Goal: Task Accomplishment & Management: Use online tool/utility

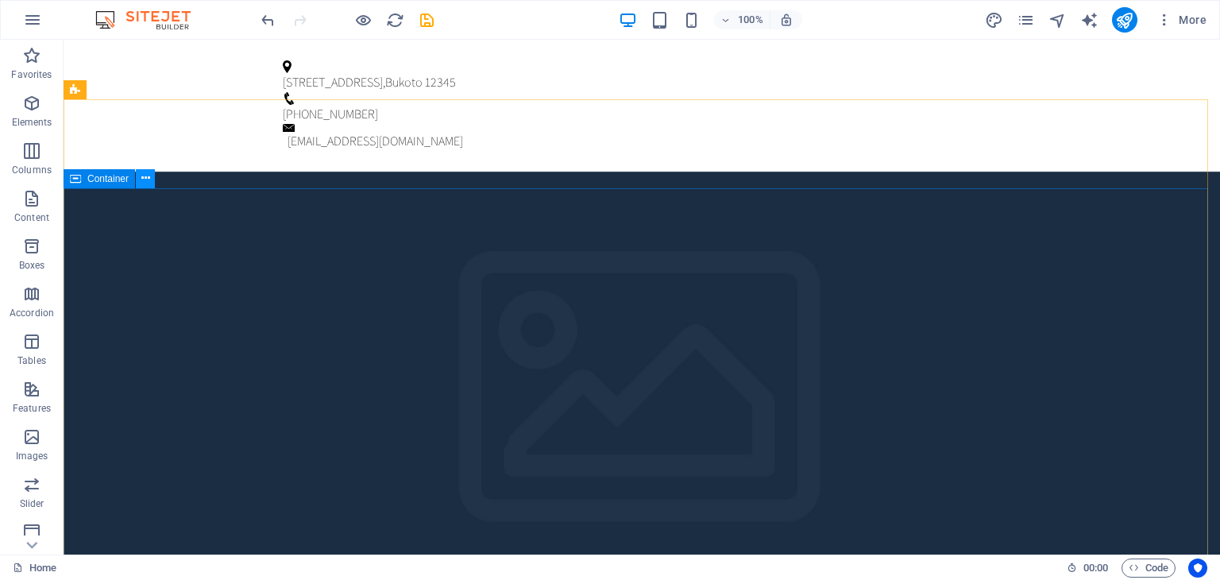
click at [141, 176] on icon at bounding box center [145, 178] width 9 height 17
click at [76, 179] on icon at bounding box center [75, 178] width 11 height 19
click at [143, 179] on icon at bounding box center [145, 178] width 9 height 17
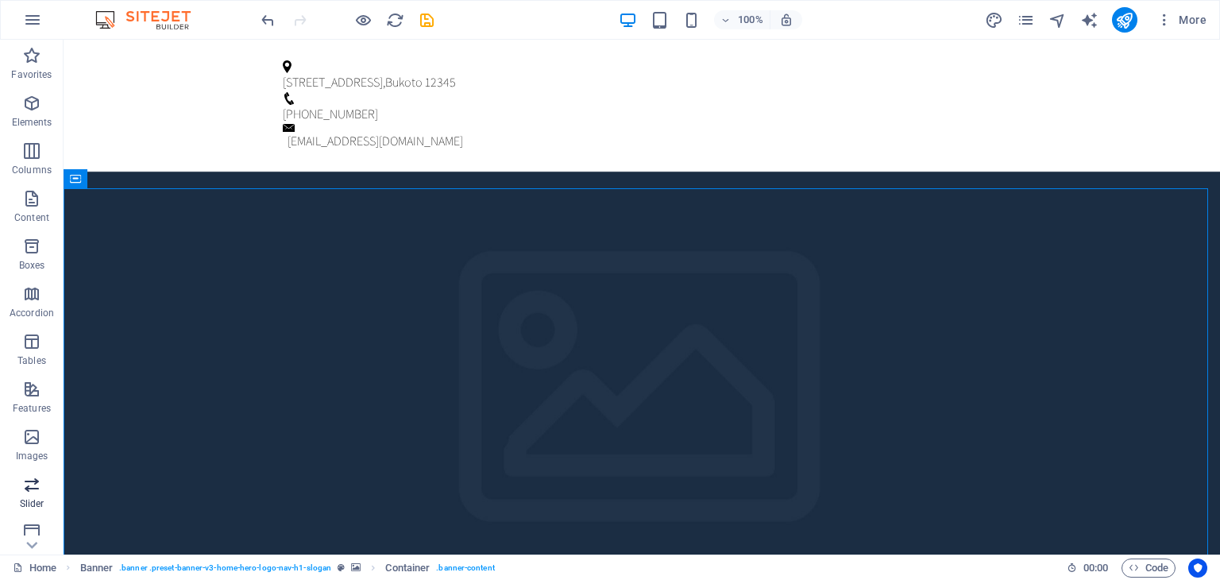
click at [27, 486] on icon "button" at bounding box center [31, 484] width 19 height 19
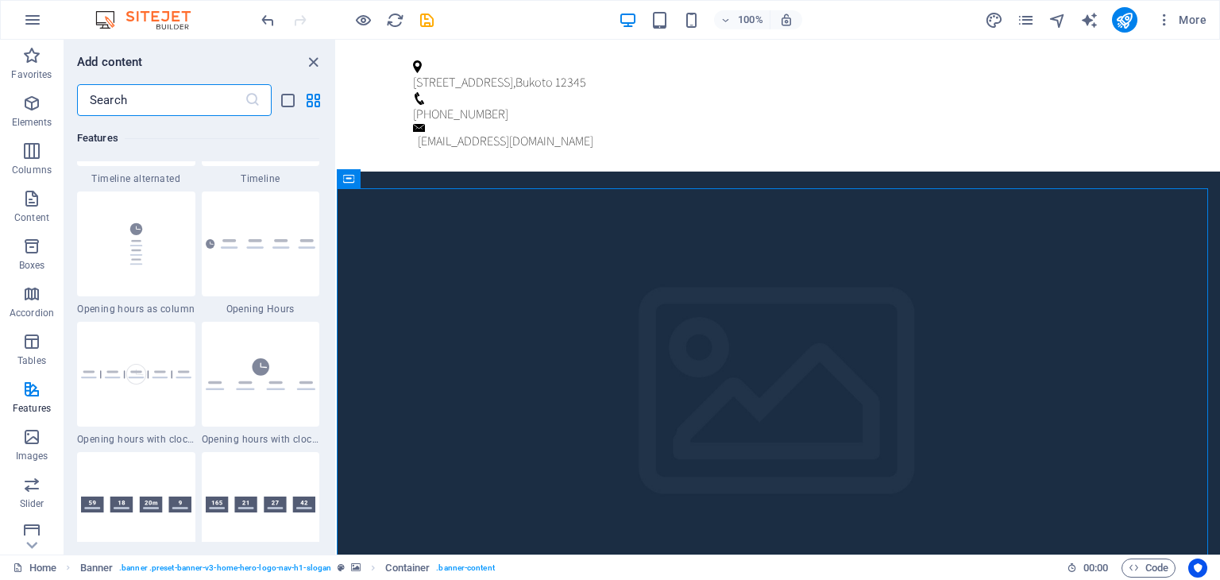
scroll to position [6749, 0]
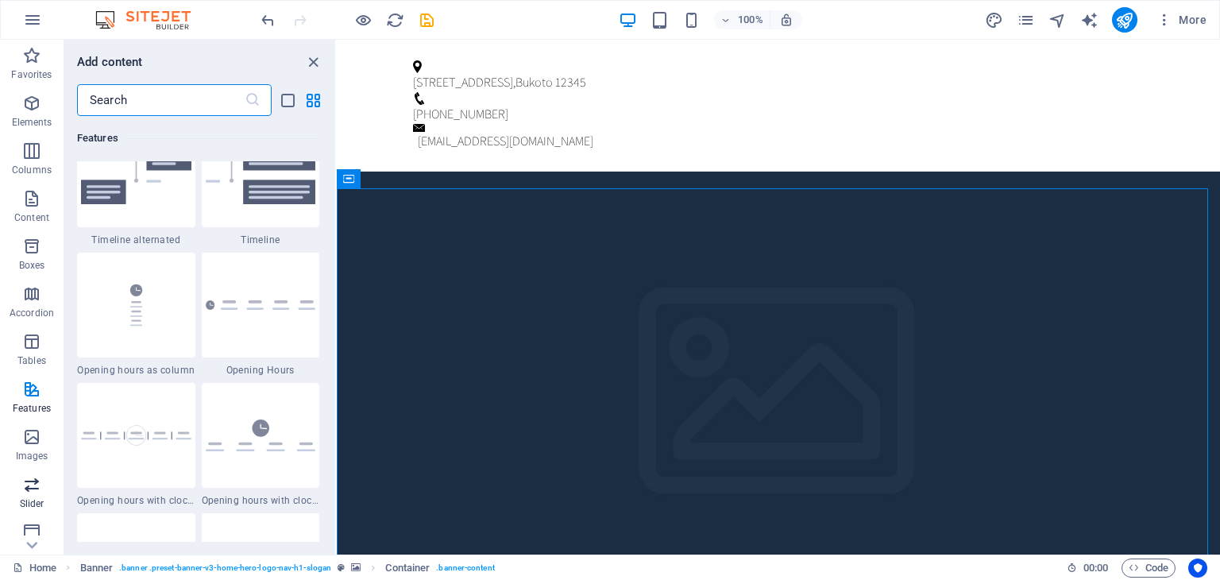
click at [40, 485] on icon "button" at bounding box center [31, 484] width 19 height 19
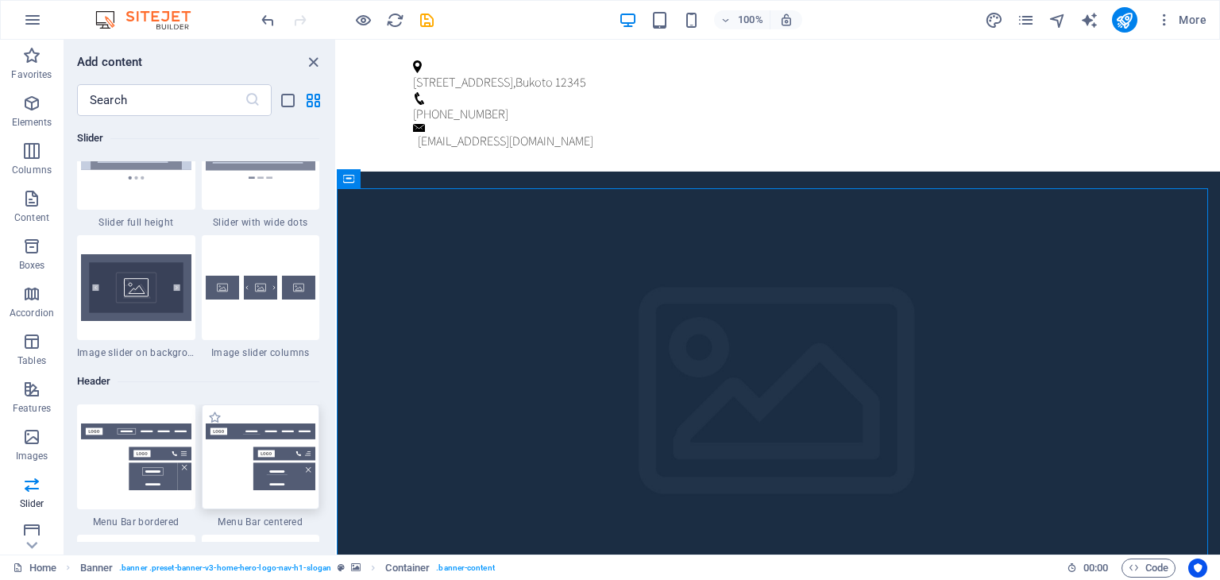
scroll to position [9238, 0]
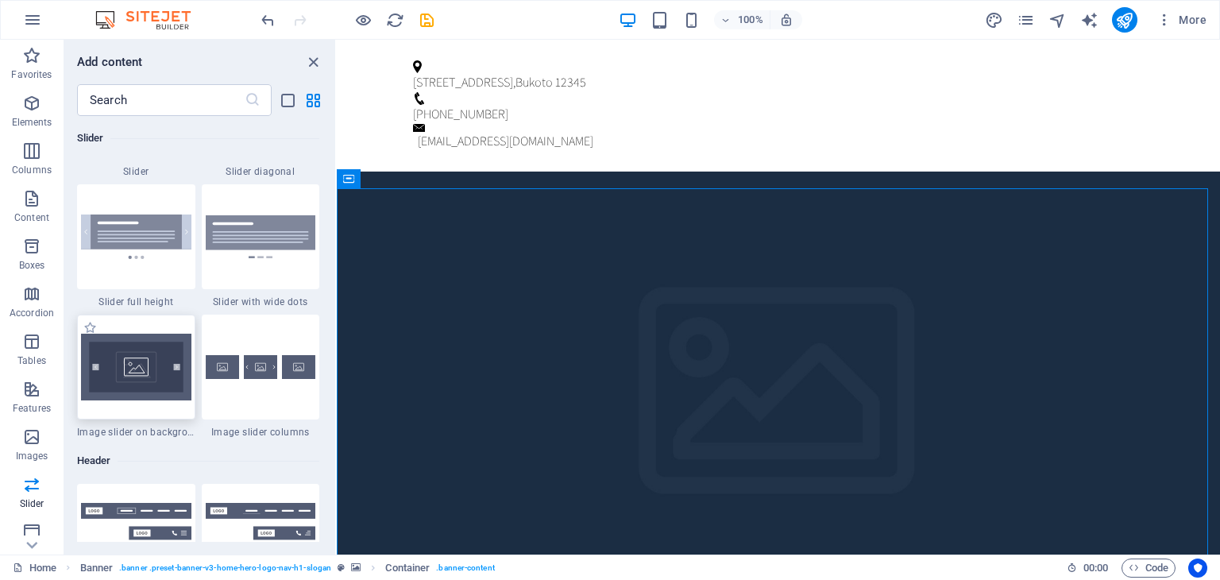
click at [125, 383] on img at bounding box center [136, 366] width 110 height 67
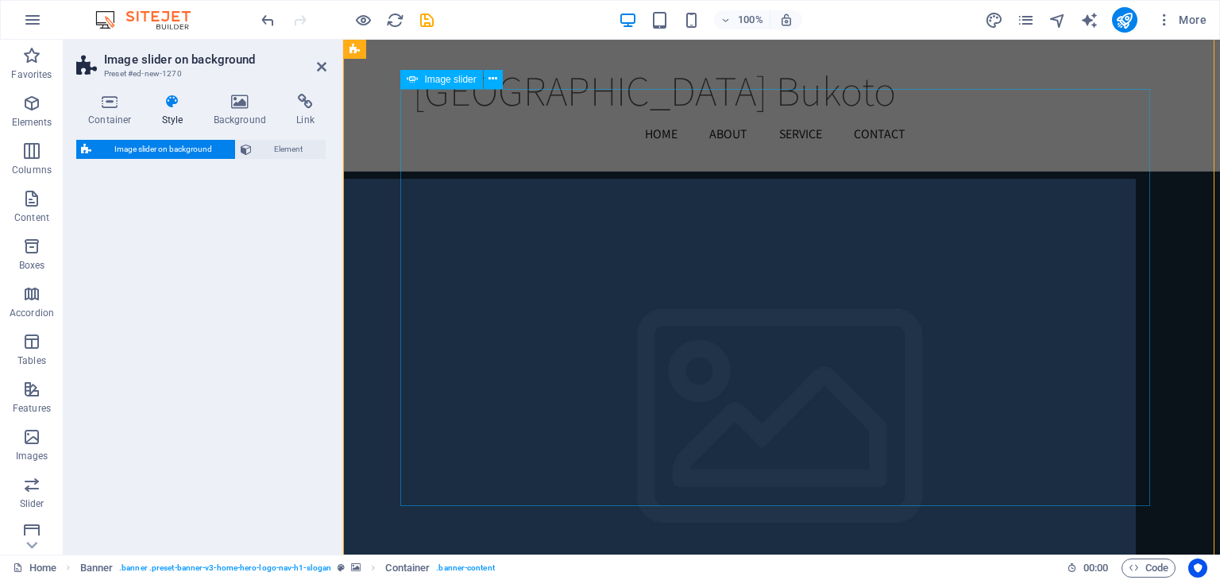
drag, startPoint x: 749, startPoint y: 388, endPoint x: 473, endPoint y: 327, distance: 282.2
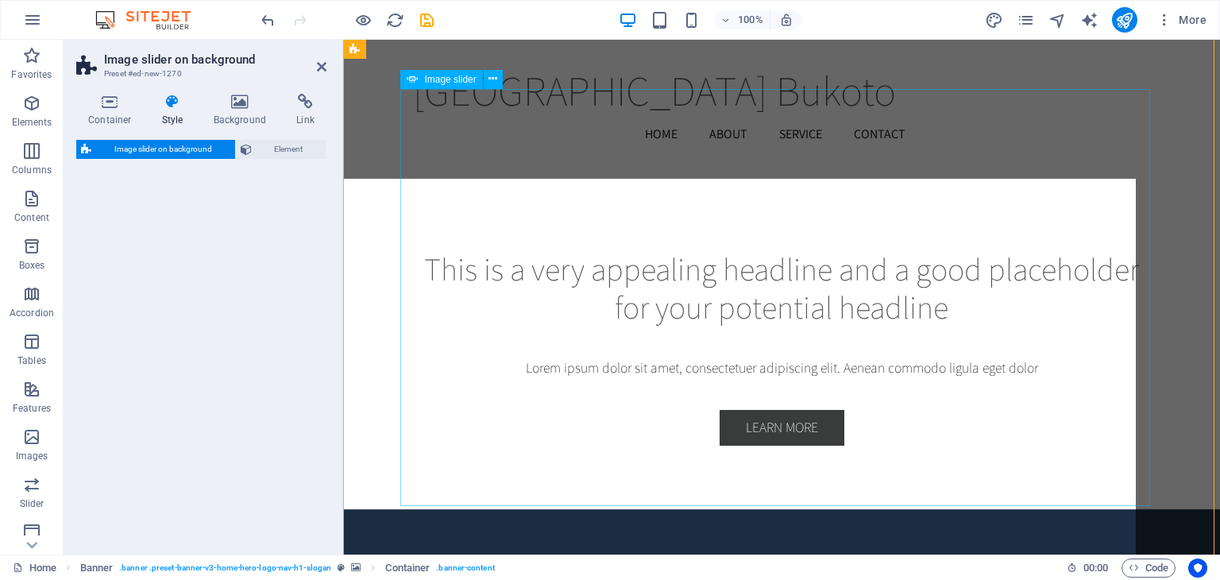
select select "rem"
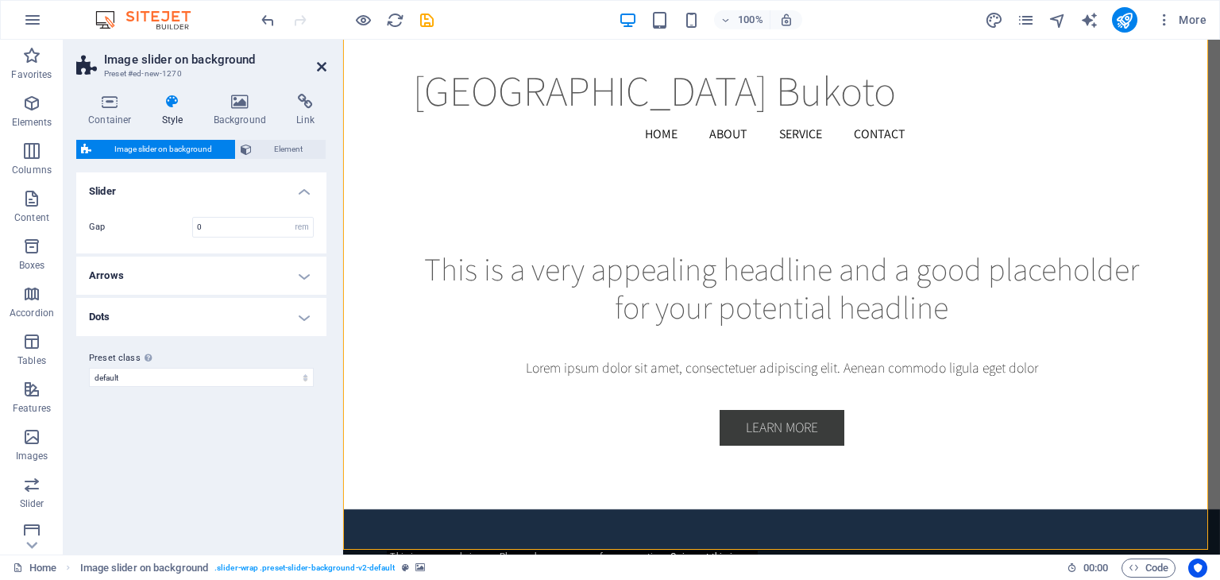
click at [319, 61] on icon at bounding box center [322, 66] width 10 height 13
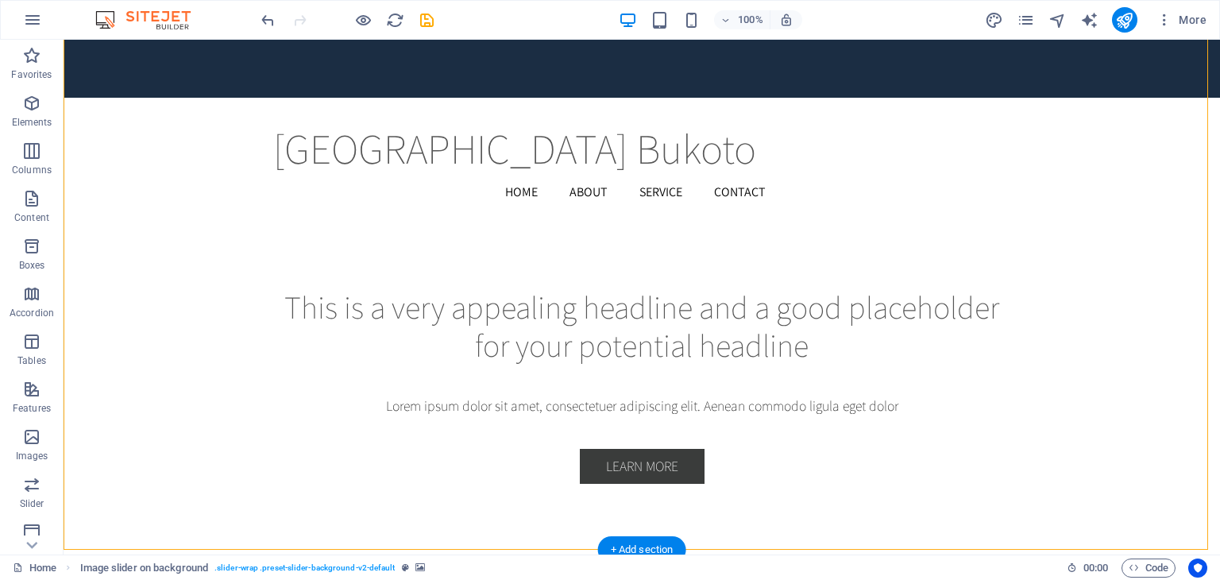
scroll to position [13, 0]
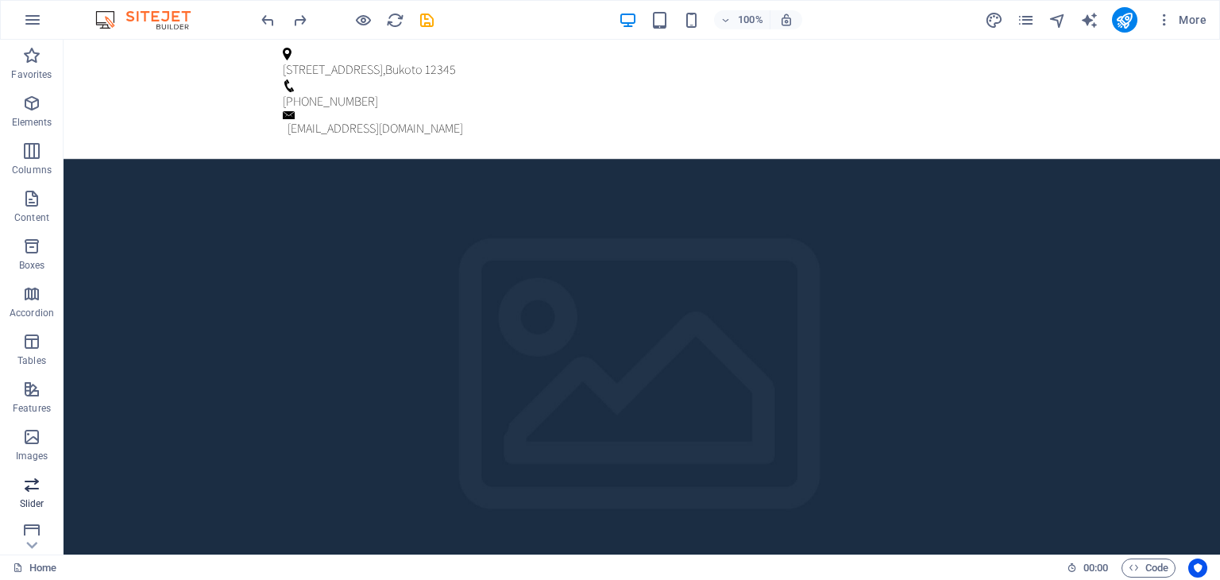
click at [29, 484] on icon "button" at bounding box center [31, 484] width 19 height 19
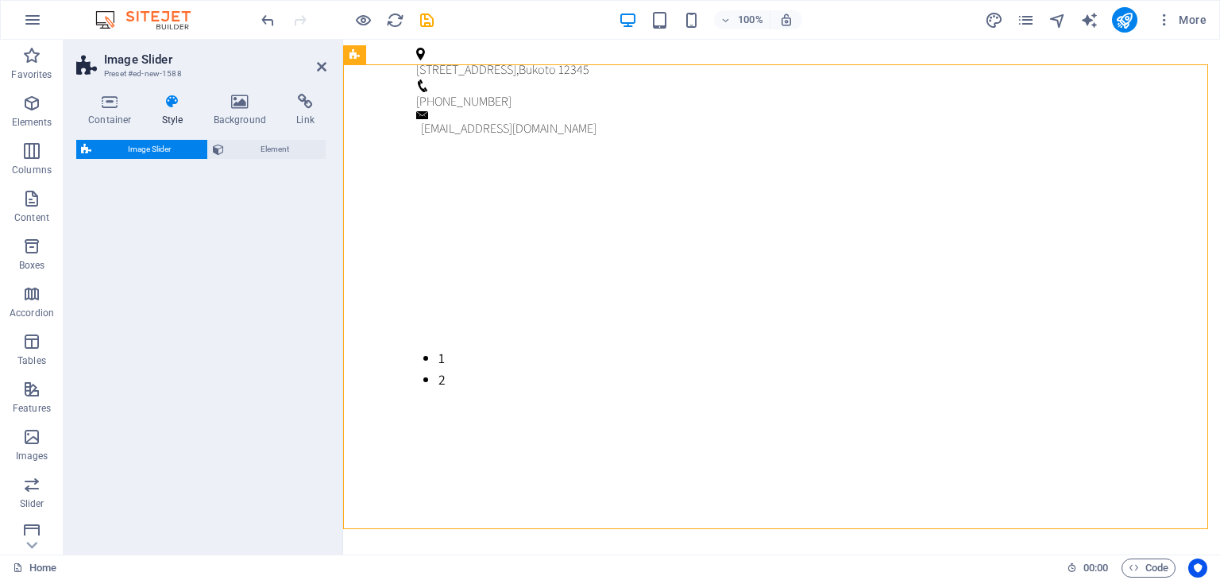
scroll to position [35, 0]
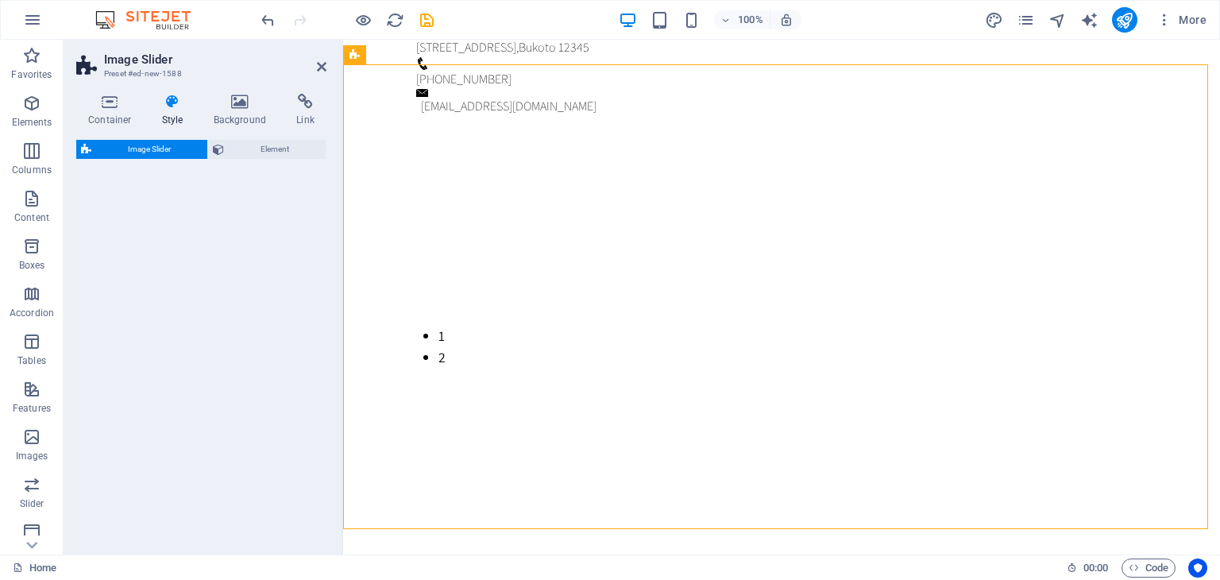
select select "rem"
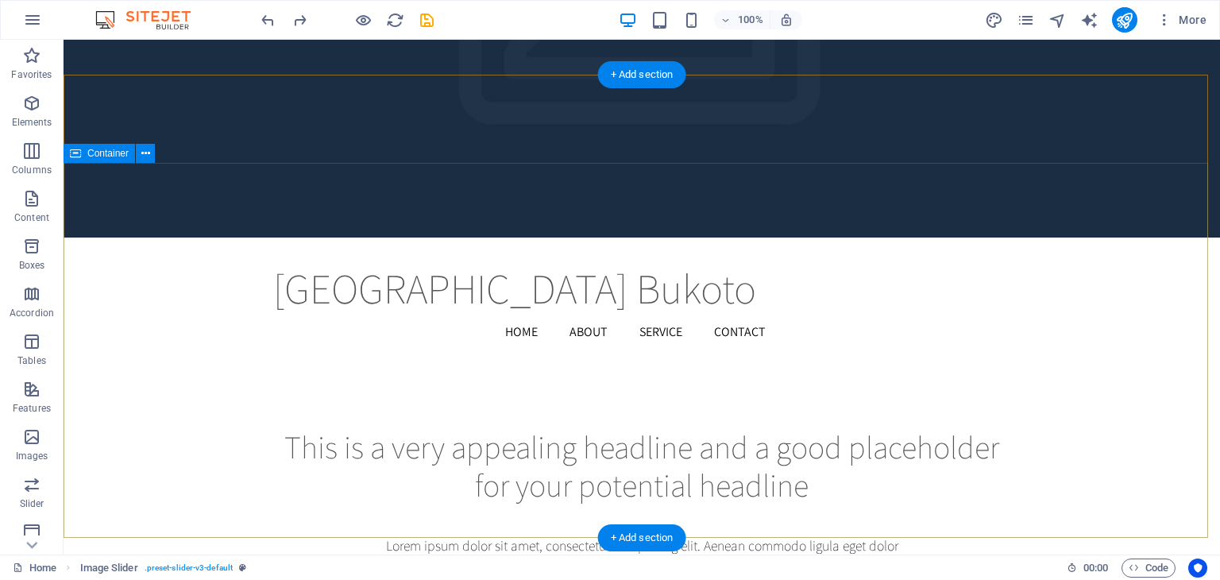
scroll to position [25, 0]
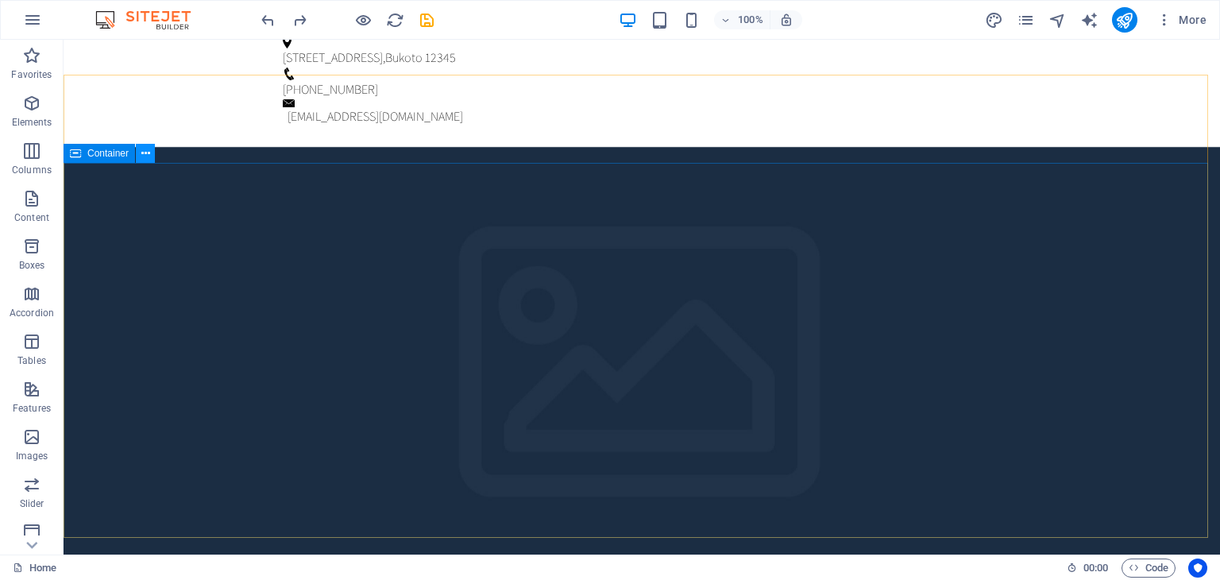
click at [144, 156] on icon at bounding box center [145, 153] width 9 height 17
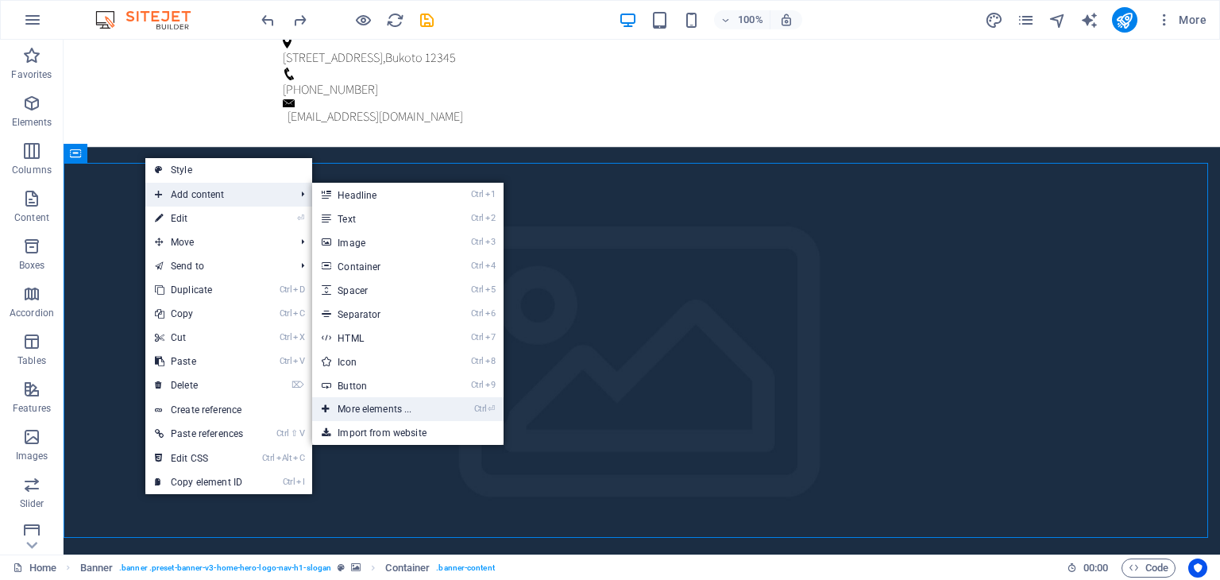
click at [361, 405] on link "Ctrl ⏎ More elements ..." at bounding box center [377, 409] width 131 height 24
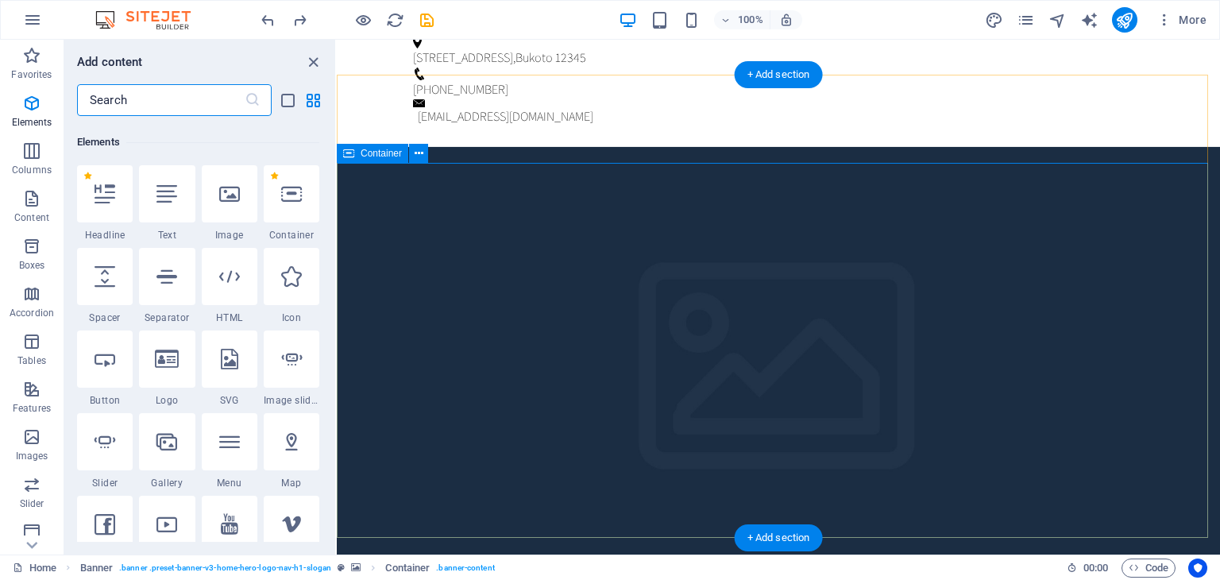
scroll to position [168, 0]
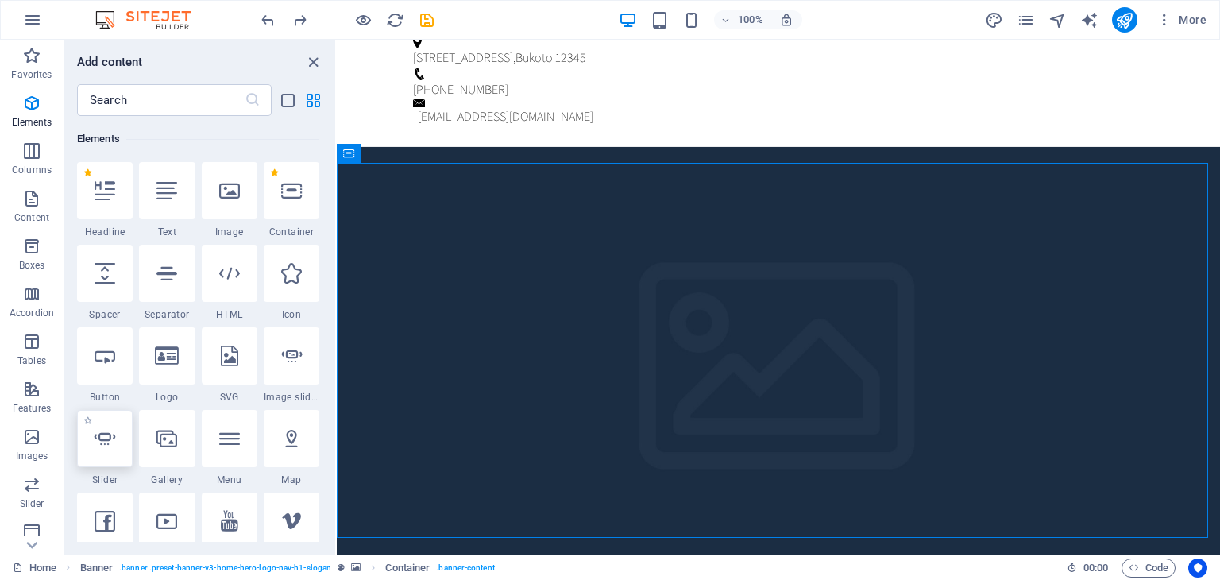
click at [103, 440] on icon at bounding box center [104, 438] width 21 height 21
select select "ms"
select select "s"
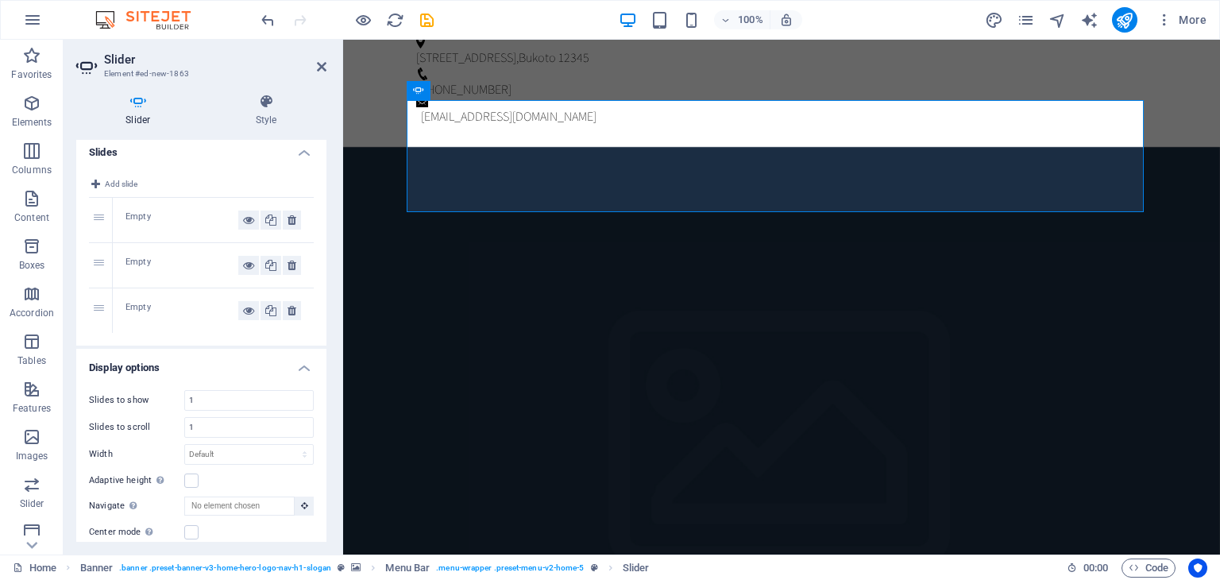
scroll to position [0, 0]
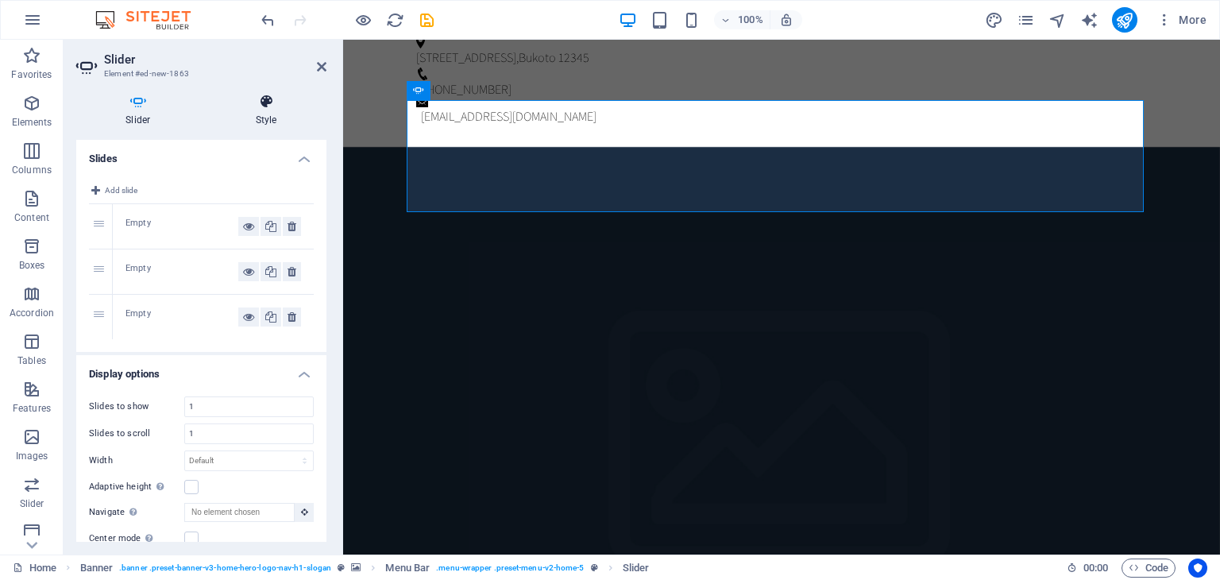
click at [267, 101] on icon at bounding box center [266, 102] width 120 height 16
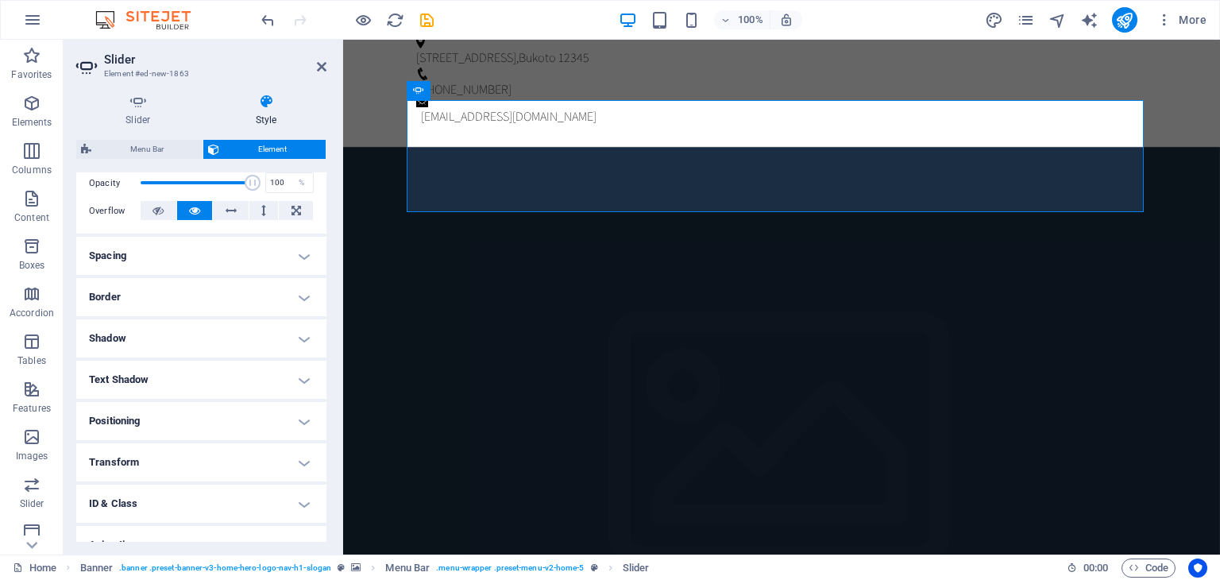
scroll to position [302, 0]
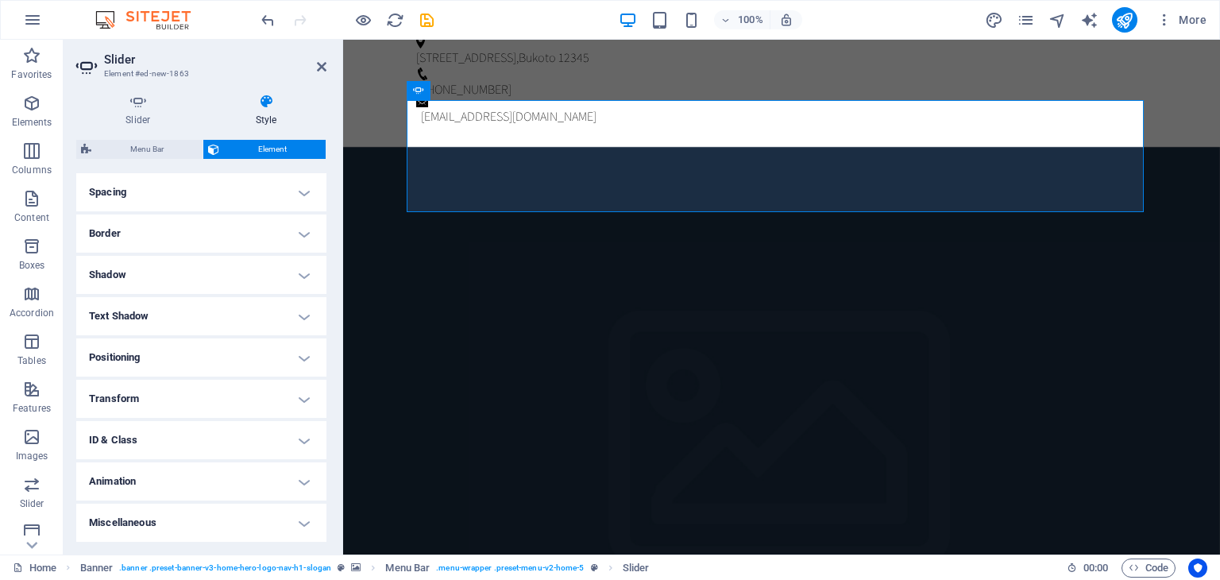
click at [278, 277] on h4 "Shadow" at bounding box center [201, 275] width 250 height 38
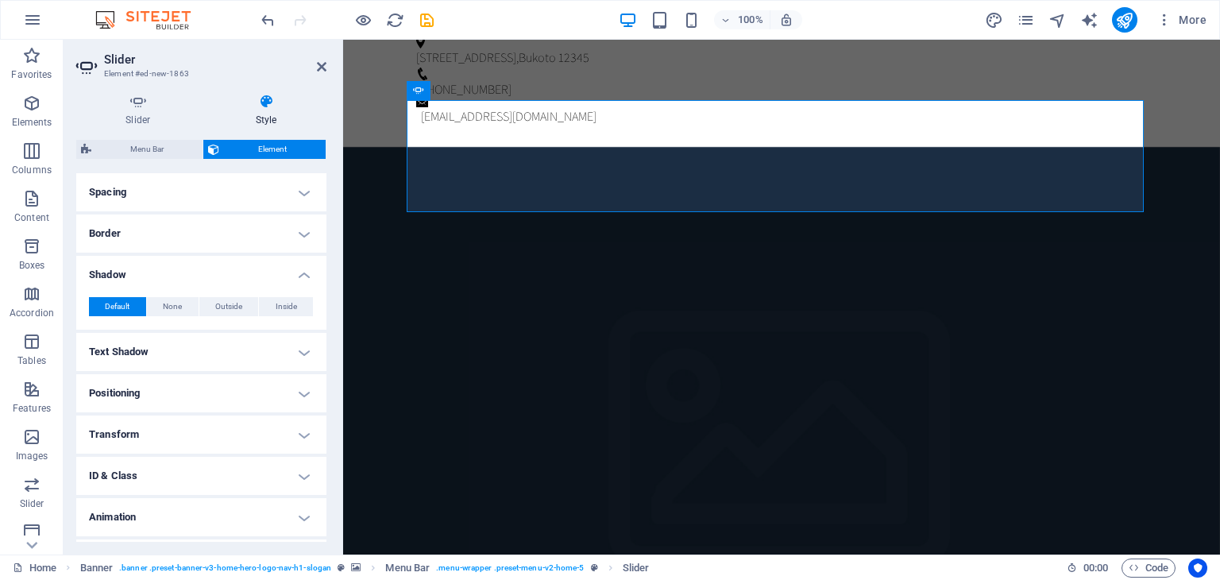
click at [289, 270] on h4 "Shadow" at bounding box center [201, 270] width 250 height 29
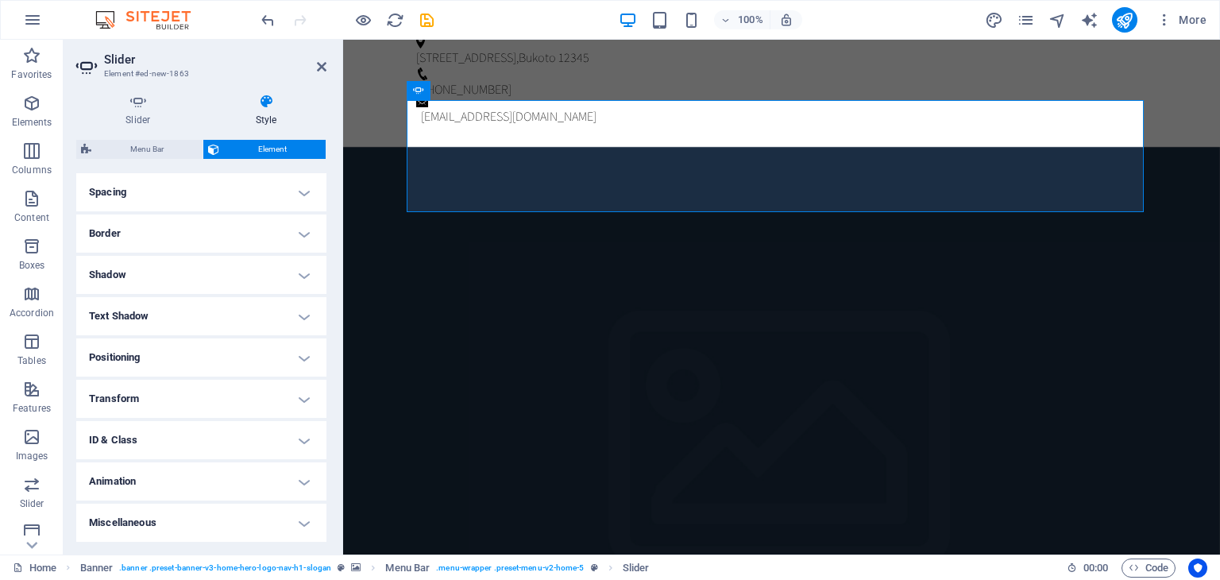
click at [327, 71] on aside "Slider Element #ed-new-1863 Slider Style Slides Add slide 1 Empty 2 Empty 3 Emp…" at bounding box center [203, 297] width 279 height 514
click at [322, 67] on icon at bounding box center [322, 66] width 10 height 13
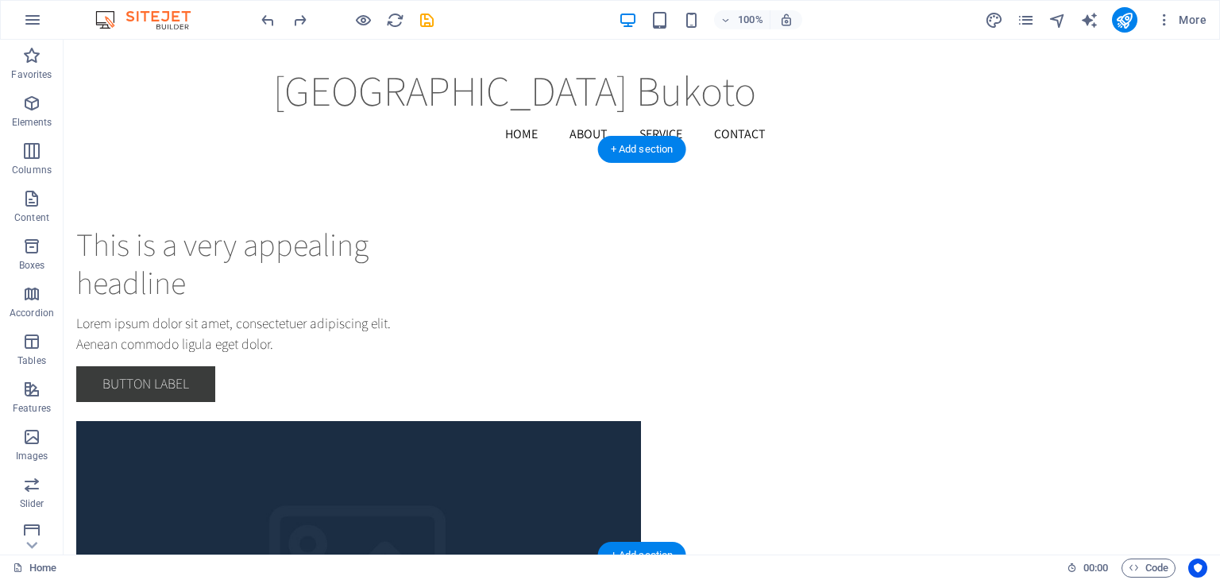
scroll to position [898, 0]
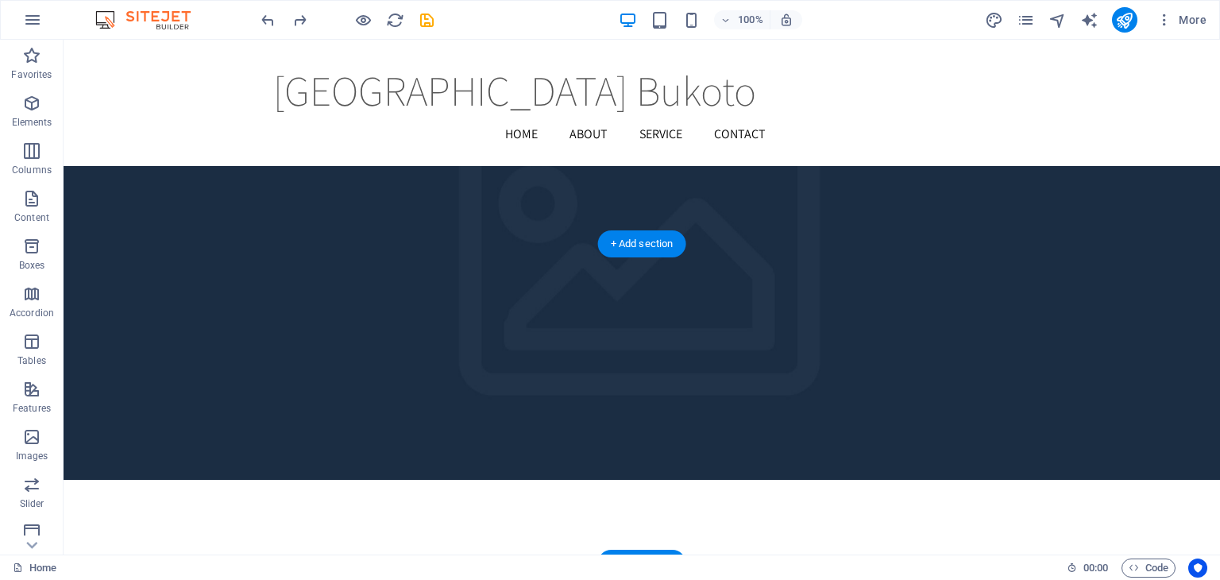
scroll to position [1851, 0]
